Goal: Information Seeking & Learning: Check status

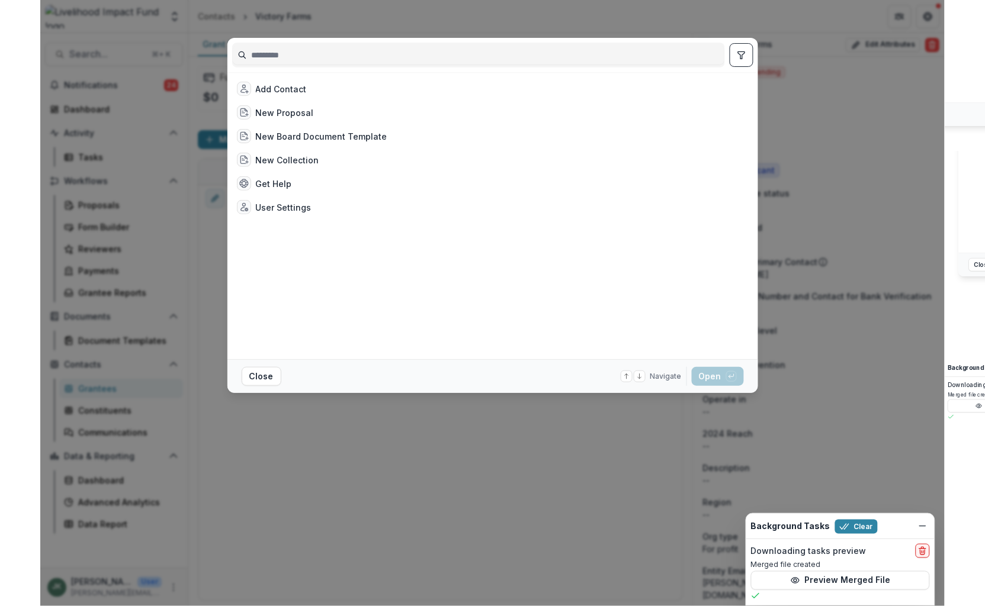
scroll to position [34, 0]
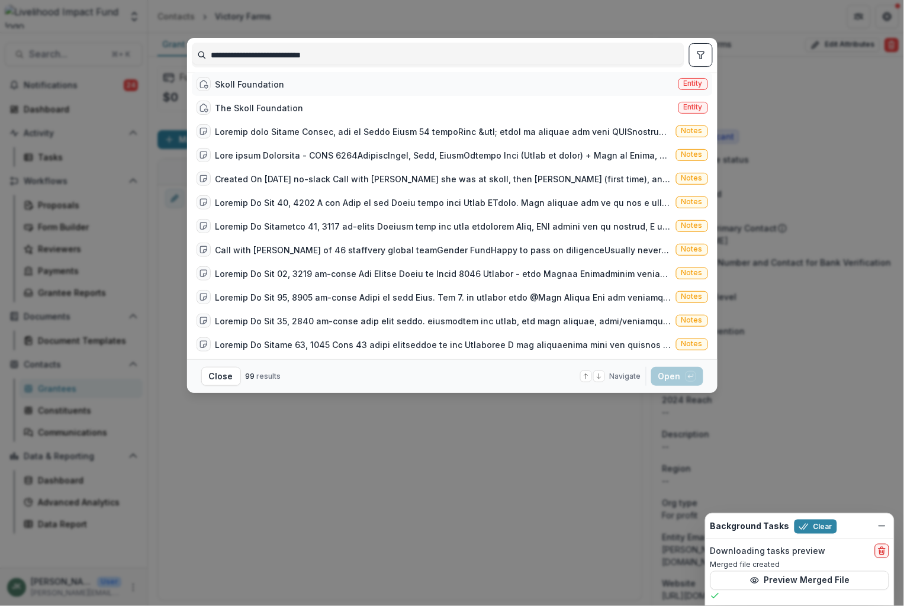
type input "**********"
click at [310, 84] on div "Skoll Foundation Entity" at bounding box center [452, 84] width 521 height 24
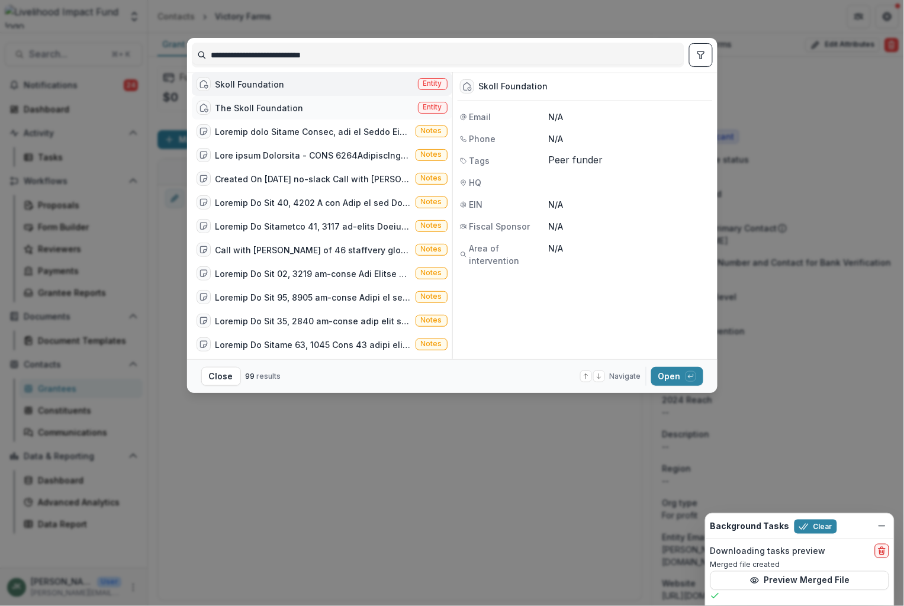
click at [340, 109] on div "The Skoll Foundation Entity" at bounding box center [322, 108] width 260 height 24
click at [345, 85] on div "Skoll Foundation Entity" at bounding box center [322, 84] width 260 height 24
click at [677, 379] on button "Open with enter key" at bounding box center [677, 376] width 52 height 19
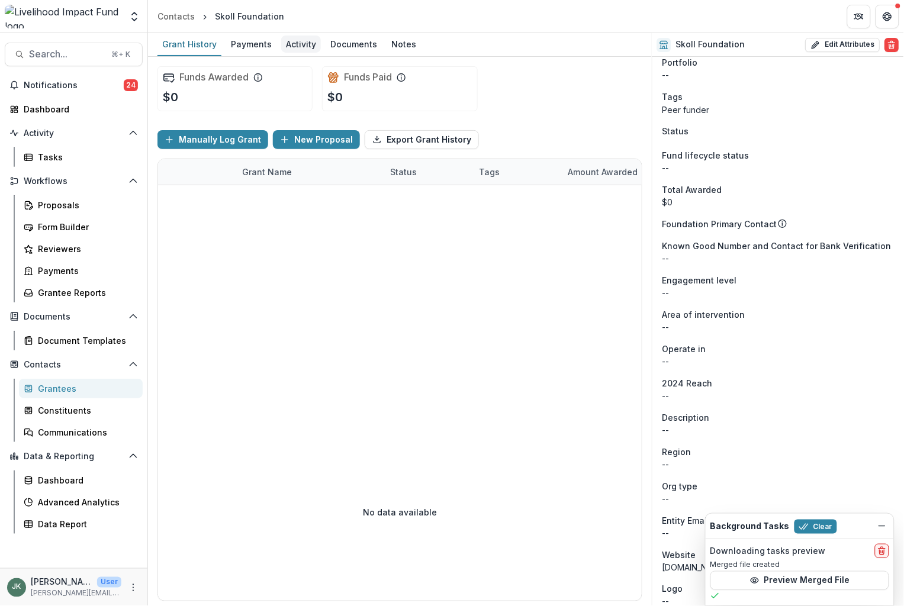
click at [291, 47] on div "Activity" at bounding box center [301, 44] width 40 height 17
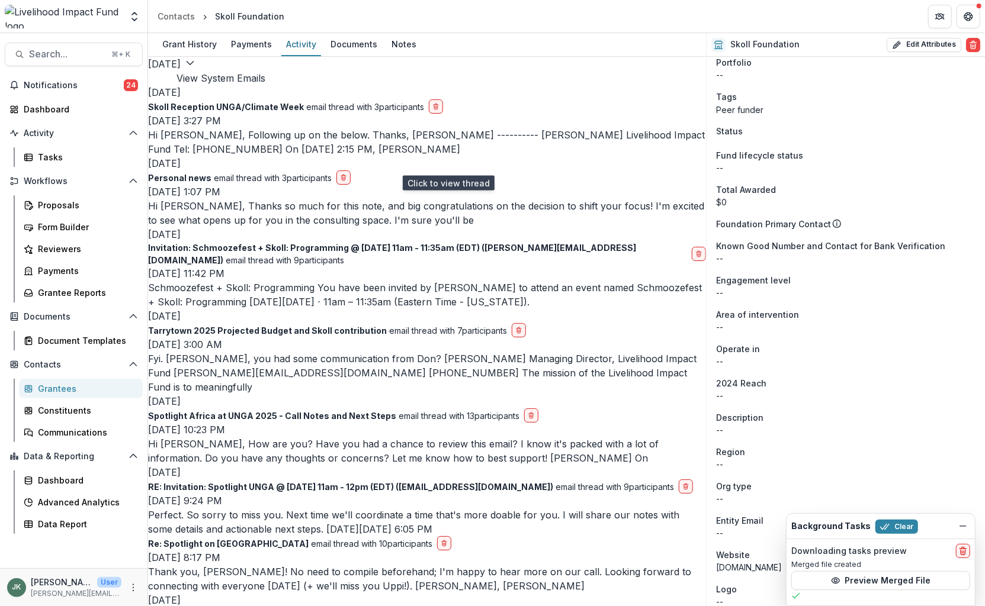
click at [366, 156] on p "Hi [PERSON_NAME], Following up on the below. Thanks, [PERSON_NAME] ---------- […" at bounding box center [427, 142] width 558 height 28
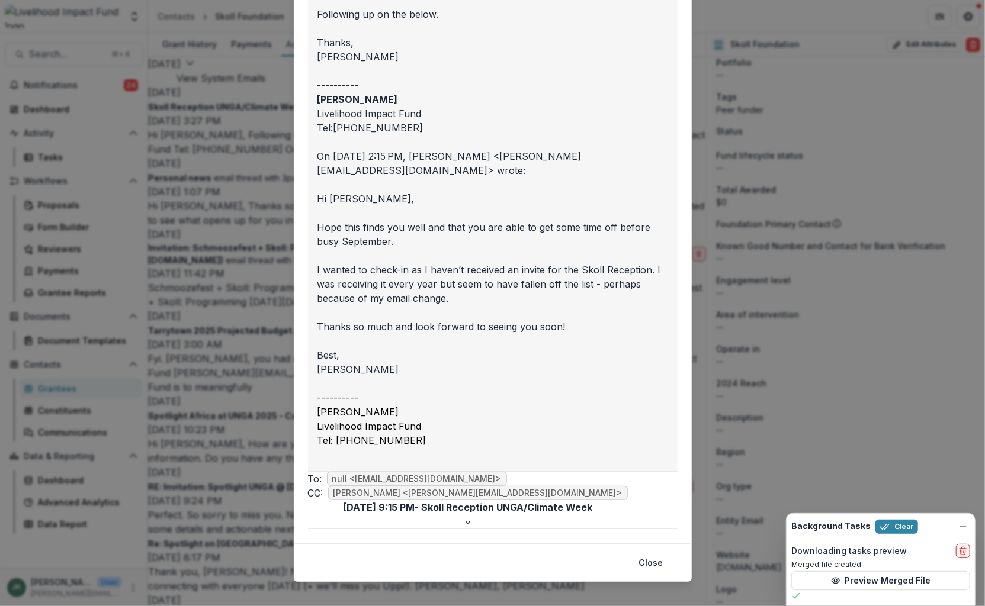
scroll to position [182, 0]
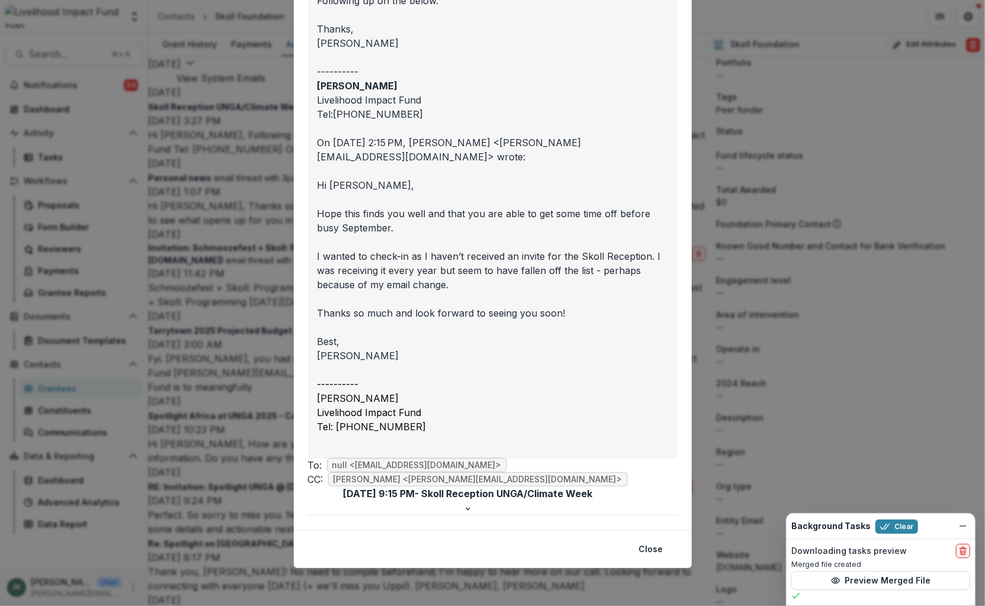
click at [527, 487] on div "CC: [PERSON_NAME] <[PERSON_NAME][EMAIL_ADDRESS][DOMAIN_NAME]>" at bounding box center [468, 479] width 320 height 14
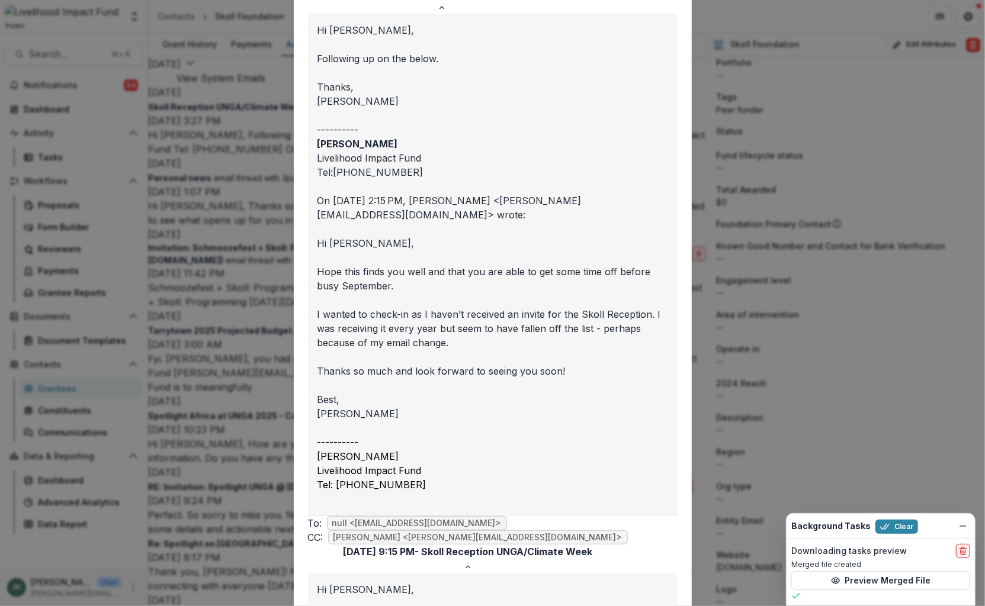
scroll to position [0, 0]
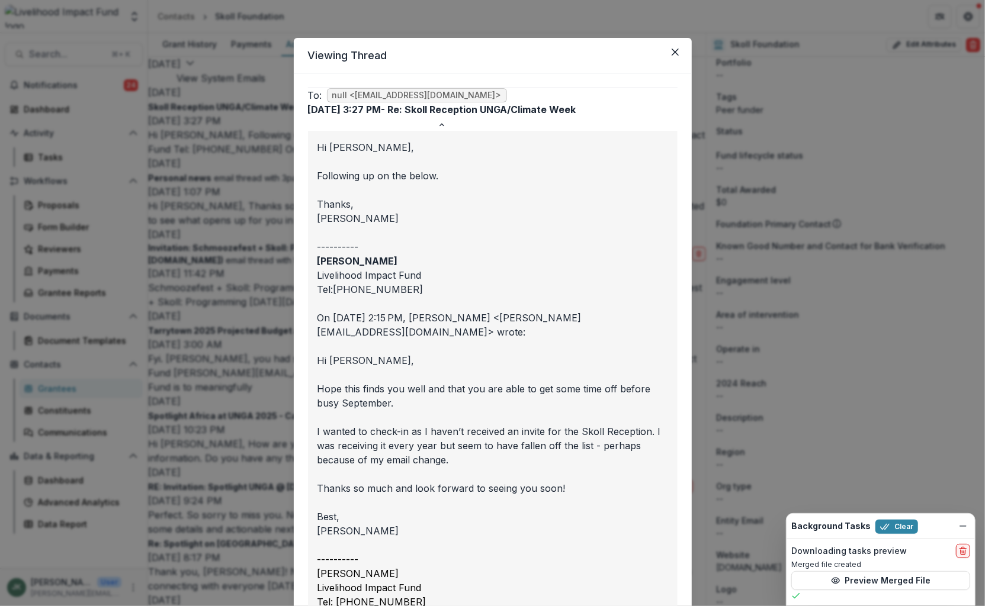
click at [675, 53] on icon "Close" at bounding box center [674, 52] width 7 height 7
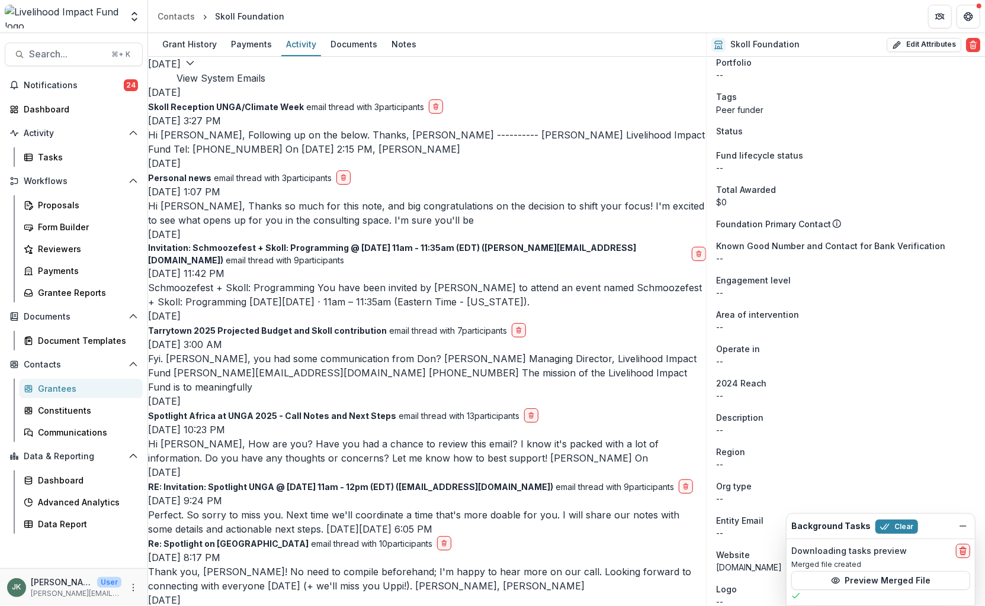
scroll to position [314, 0]
click at [392, 508] on p "Perfect. So sorry to miss you. Next time we'll coordinate a time that's more do…" at bounding box center [427, 522] width 558 height 28
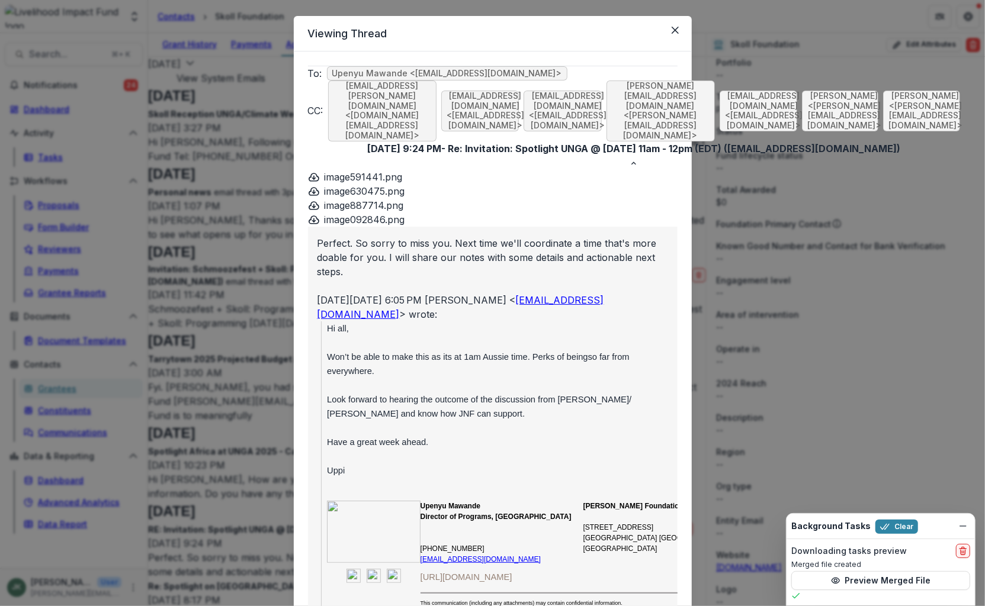
scroll to position [0, 0]
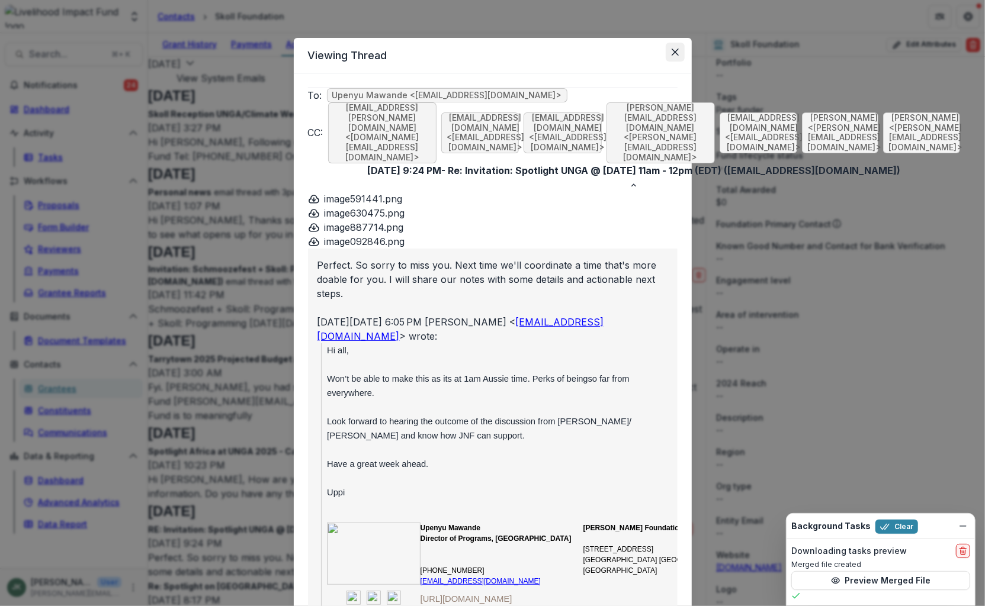
click at [678, 57] on button "Close" at bounding box center [674, 52] width 19 height 19
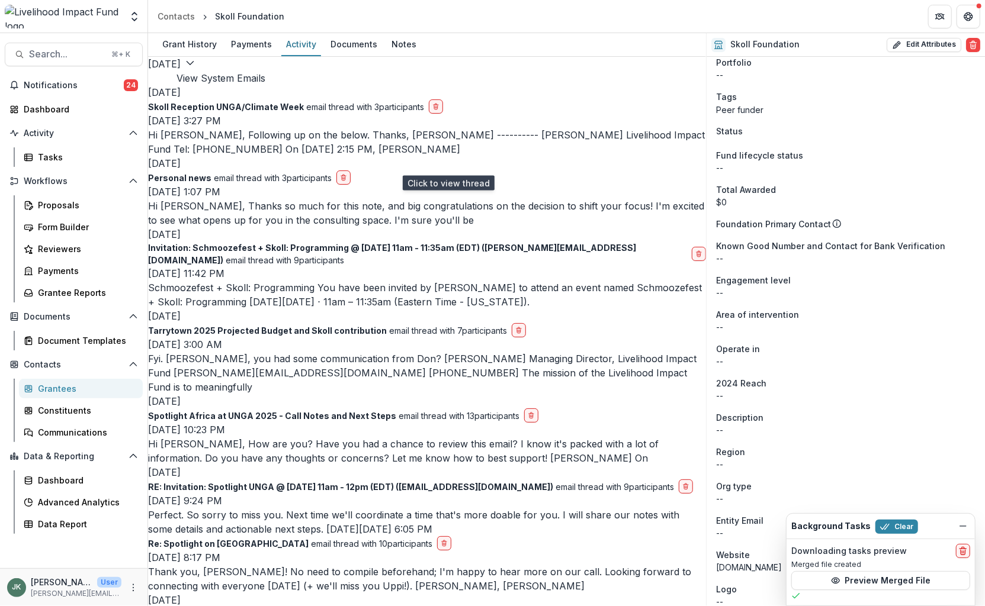
click at [533, 156] on p "Hi [PERSON_NAME], Following up on the below. Thanks, [PERSON_NAME] ---------- […" at bounding box center [427, 142] width 558 height 28
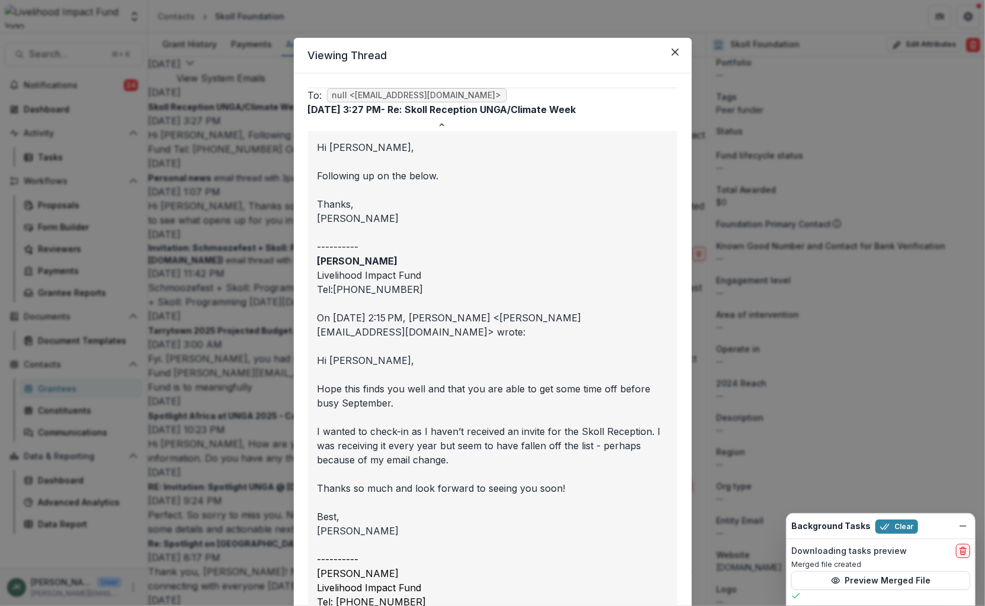
click at [673, 49] on icon "Close" at bounding box center [674, 52] width 7 height 7
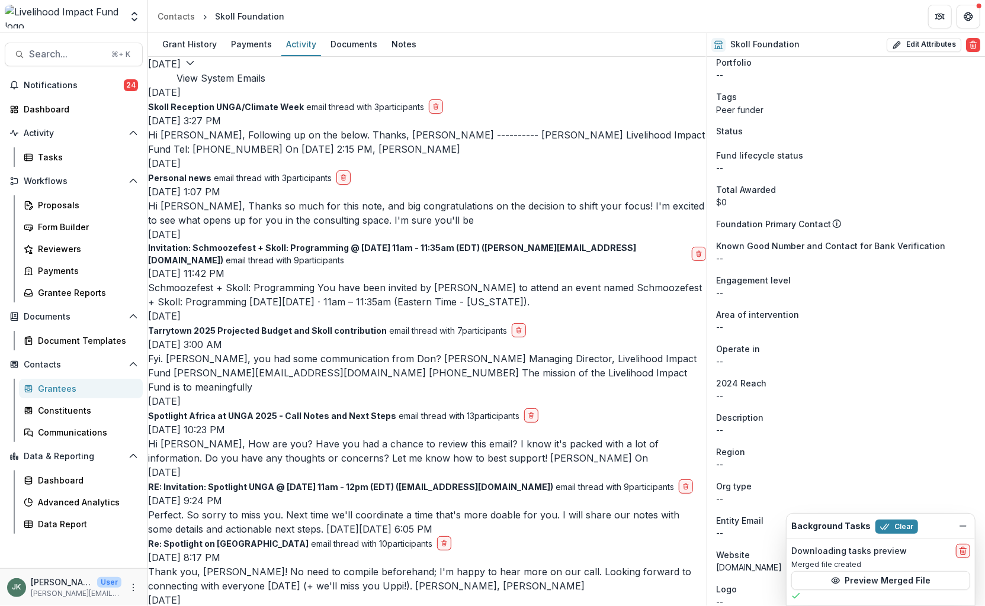
click at [265, 71] on button "View System Emails" at bounding box center [220, 78] width 89 height 14
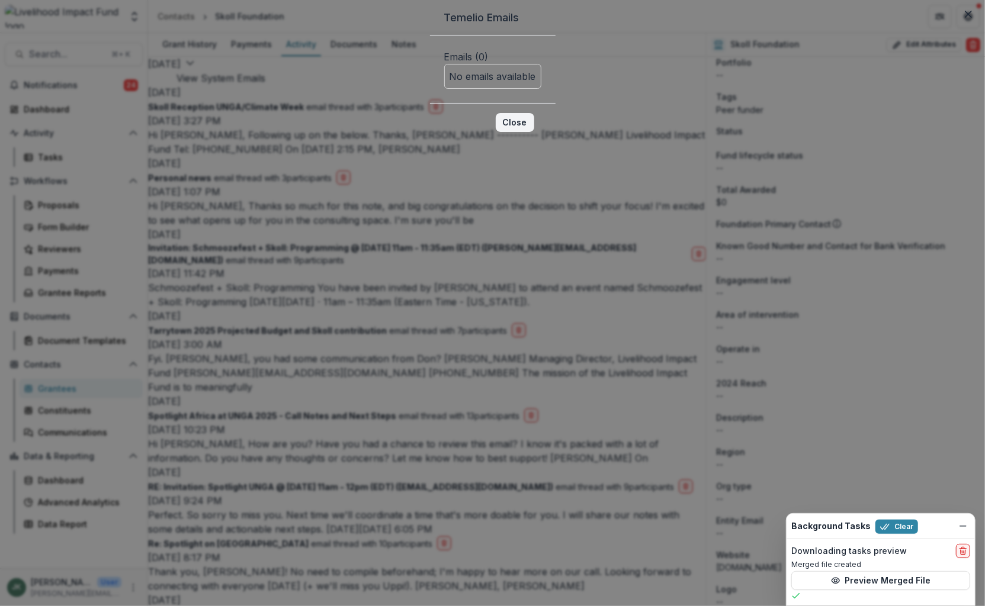
drag, startPoint x: 689, startPoint y: 167, endPoint x: 668, endPoint y: 170, distance: 20.3
click at [534, 132] on button "Close" at bounding box center [515, 122] width 38 height 19
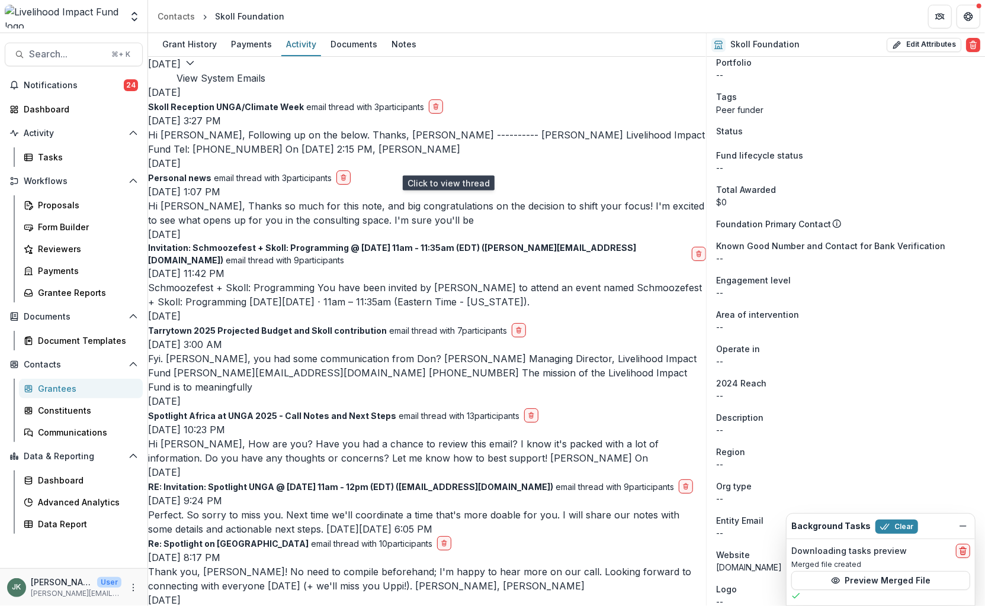
click at [312, 156] on p "Hi [PERSON_NAME], Following up on the below. Thanks, [PERSON_NAME] ---------- […" at bounding box center [427, 142] width 558 height 28
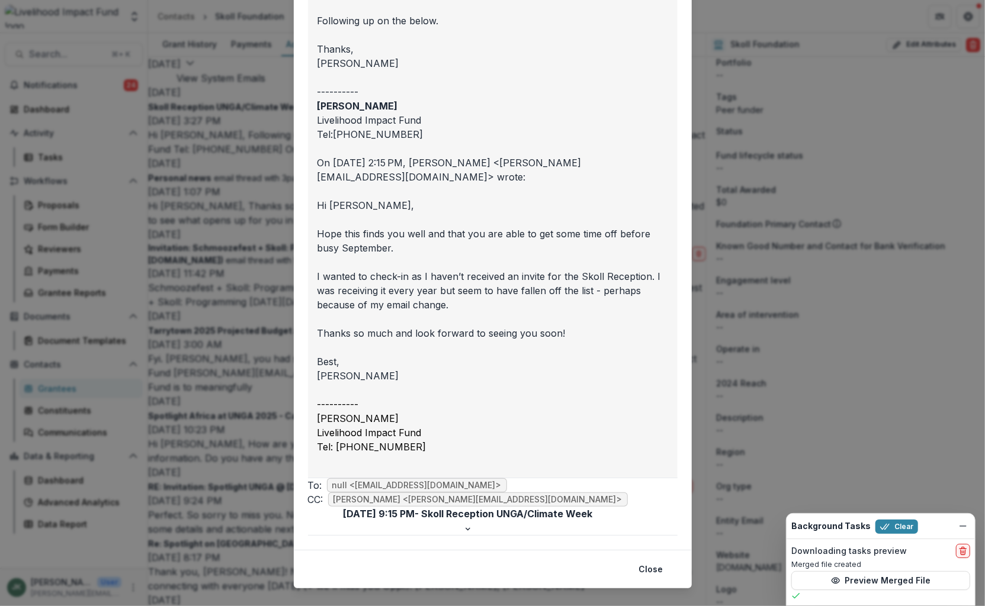
scroll to position [182, 0]
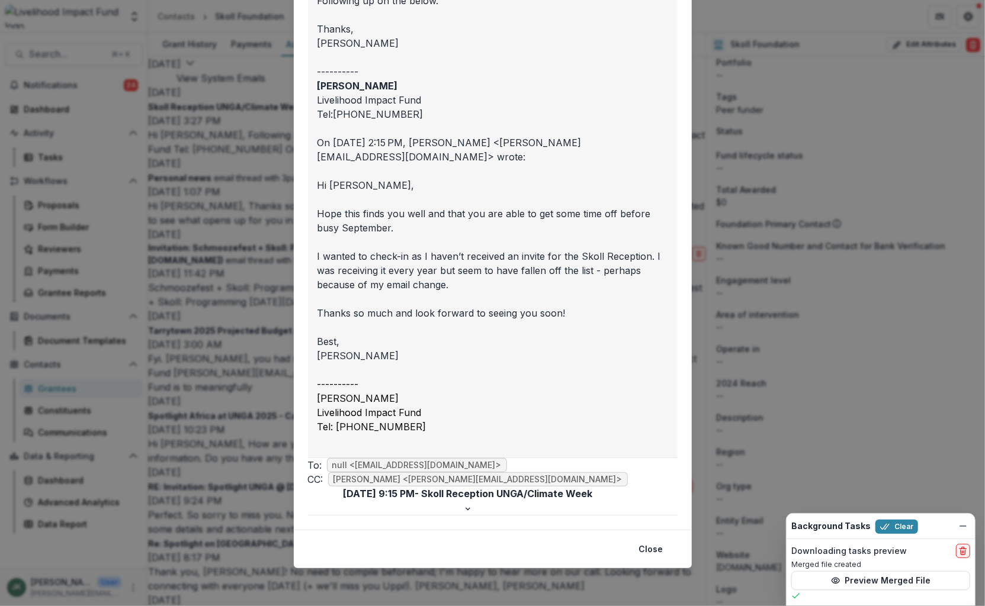
click at [456, 487] on span "[PERSON_NAME] <[PERSON_NAME][EMAIL_ADDRESS][DOMAIN_NAME]>" at bounding box center [478, 479] width 300 height 14
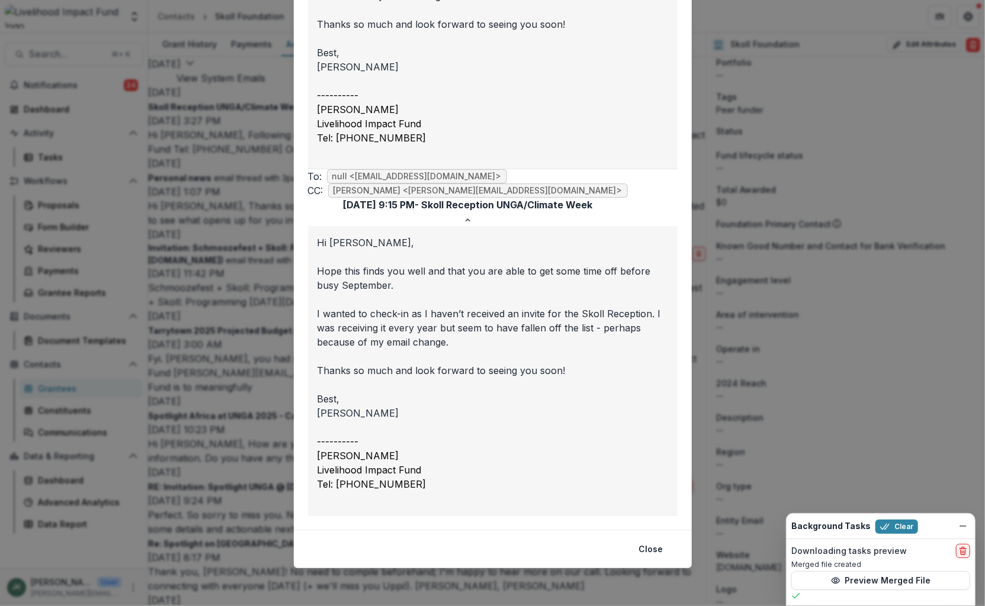
scroll to position [488, 0]
click at [647, 552] on button "Close" at bounding box center [651, 549] width 38 height 19
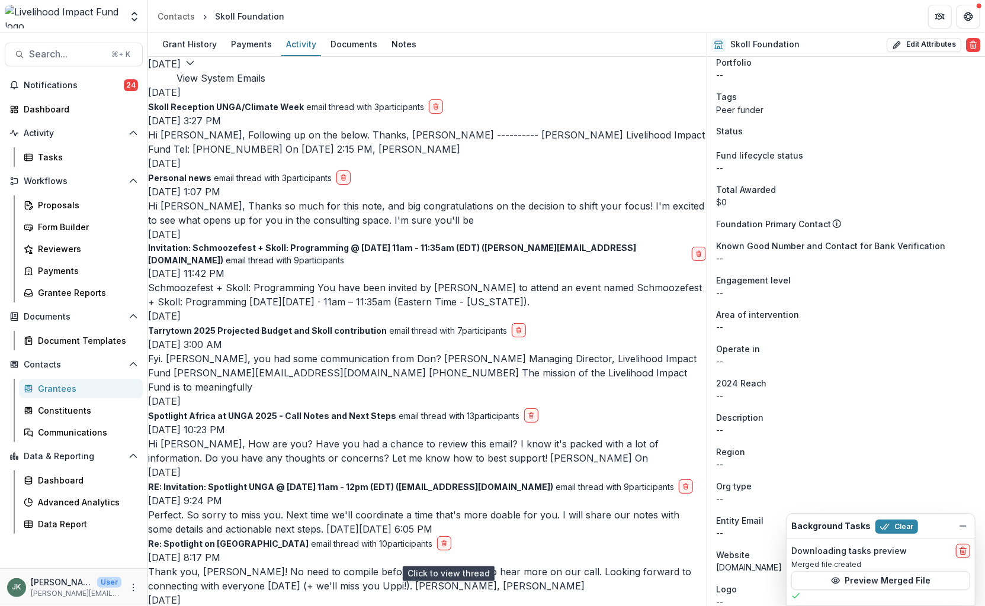
scroll to position [1552, 0]
